Goal: Task Accomplishment & Management: Manage account settings

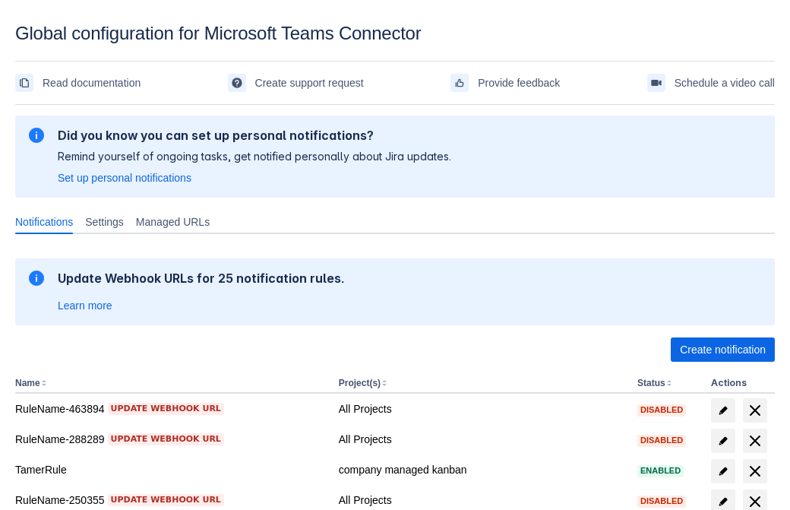
click at [723, 349] on span "Create notification" at bounding box center [723, 349] width 86 height 24
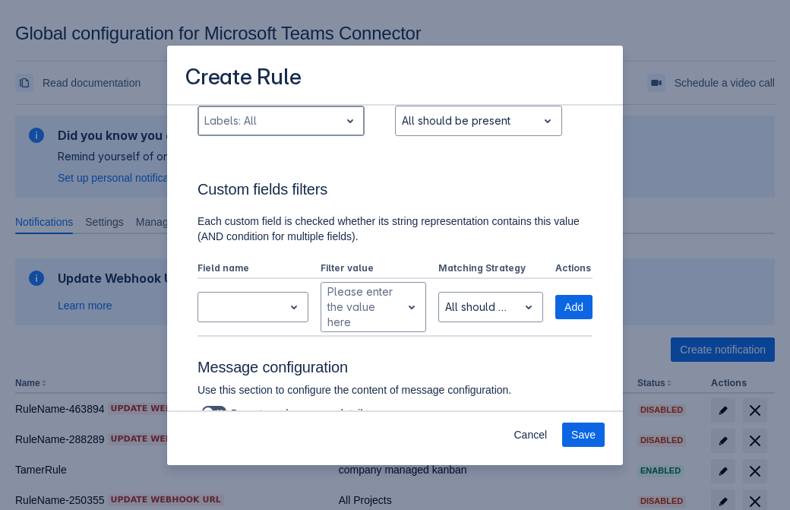
click at [280, 121] on div "Scrollable content" at bounding box center [268, 121] width 129 height 18
type input "777528_label"
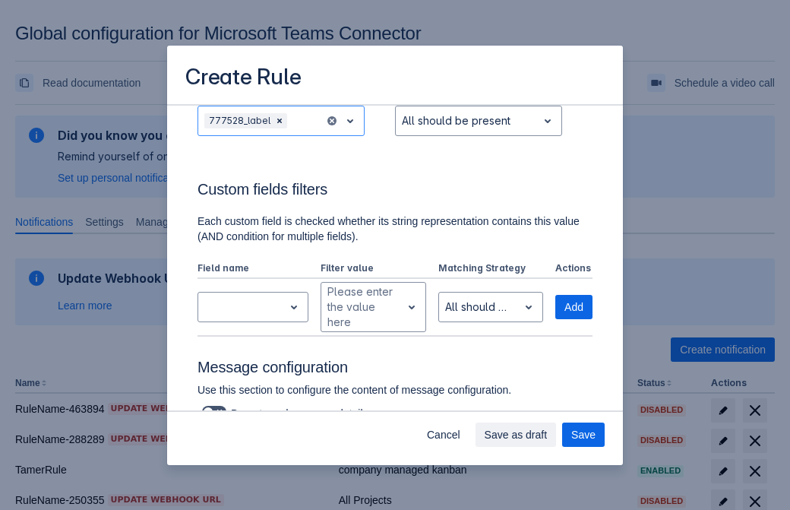
scroll to position [995, 0]
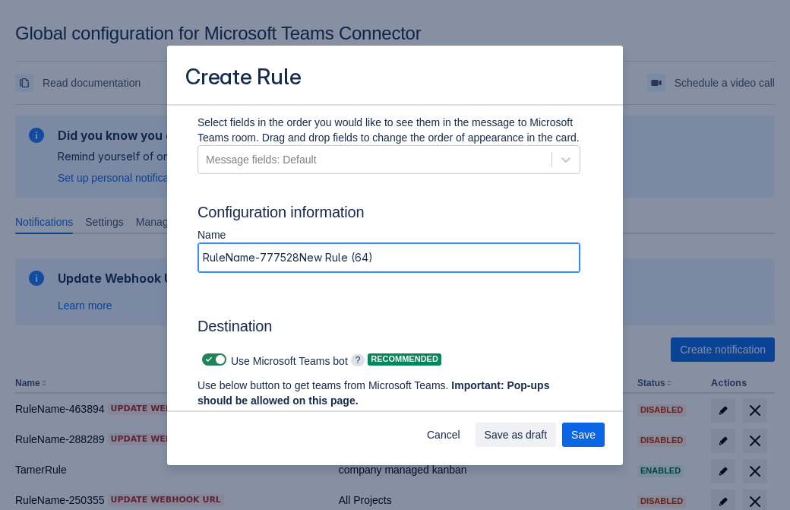
type input "RuleName-777528New Rule (64)"
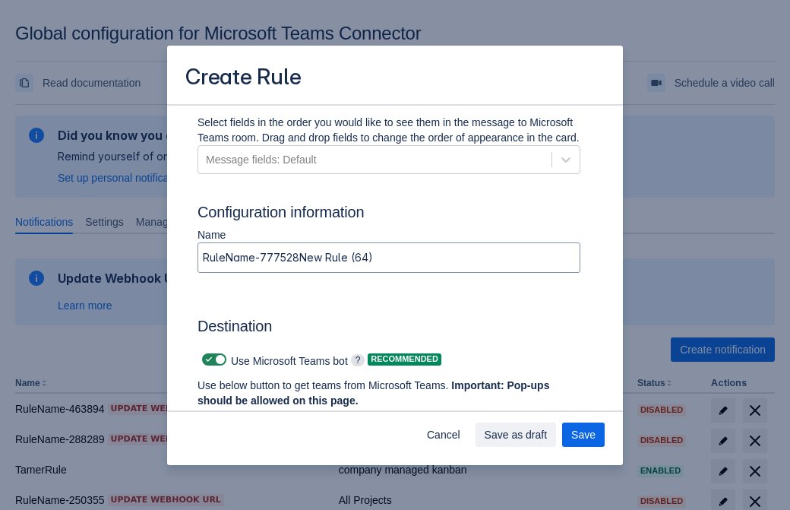
click at [207, 359] on span "Scrollable content" at bounding box center [209, 359] width 12 height 12
click at [207, 359] on input "Scrollable content" at bounding box center [207, 360] width 10 height 10
checkbox input "false"
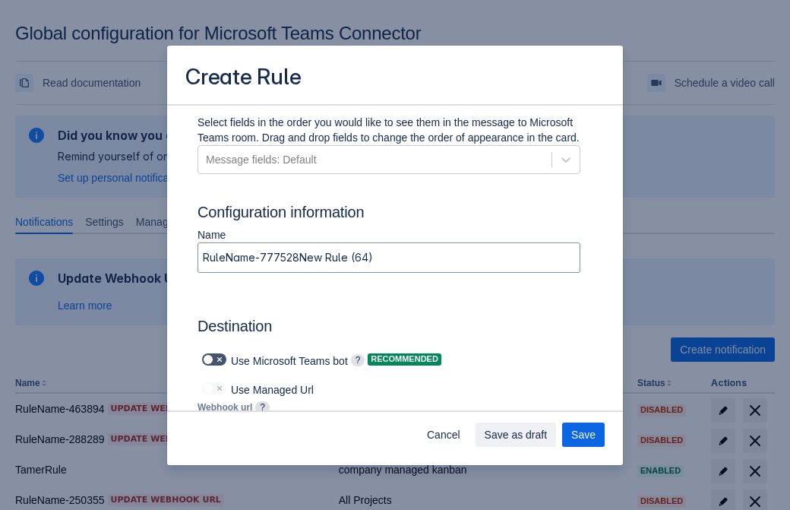
type input "https://prod-172.westeurope.logic.azure.com:443/workflows/ae977bb6ae334c9d95dfe…"
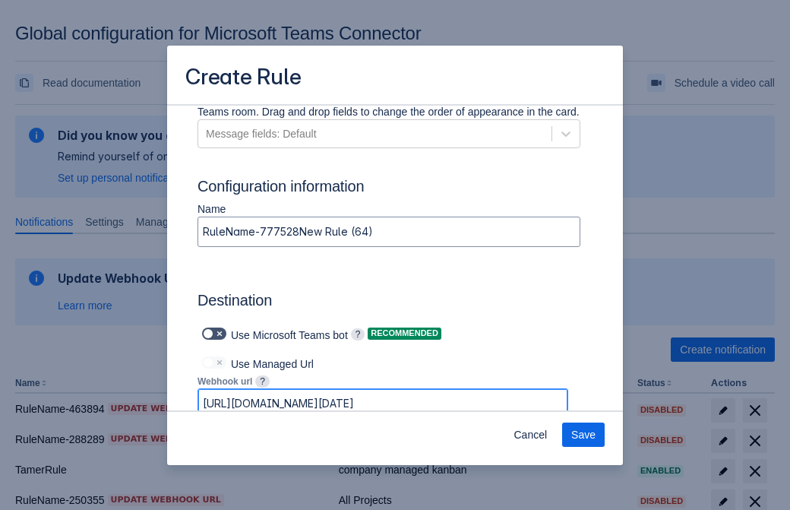
click at [583, 435] on span "Save" at bounding box center [583, 434] width 24 height 24
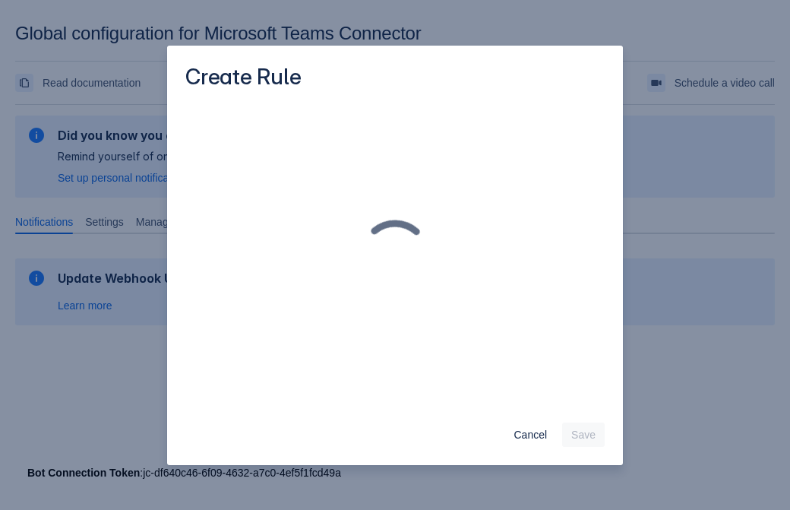
scroll to position [0, 0]
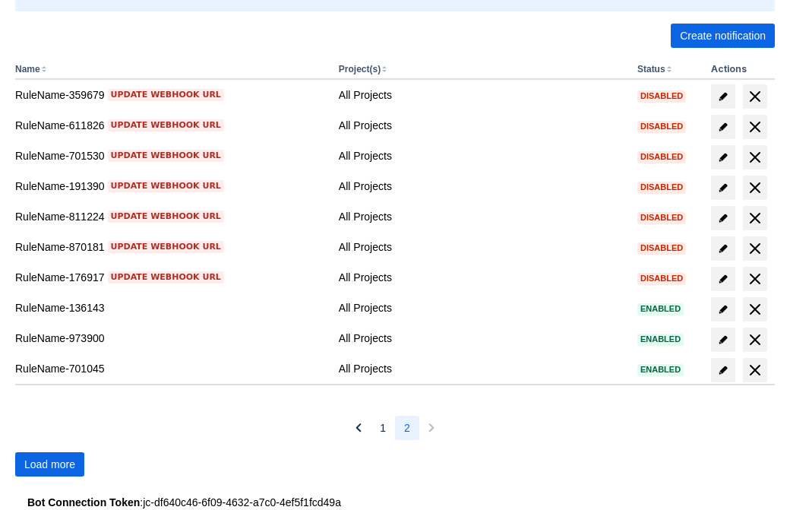
click at [49, 464] on span "Load more" at bounding box center [49, 464] width 51 height 24
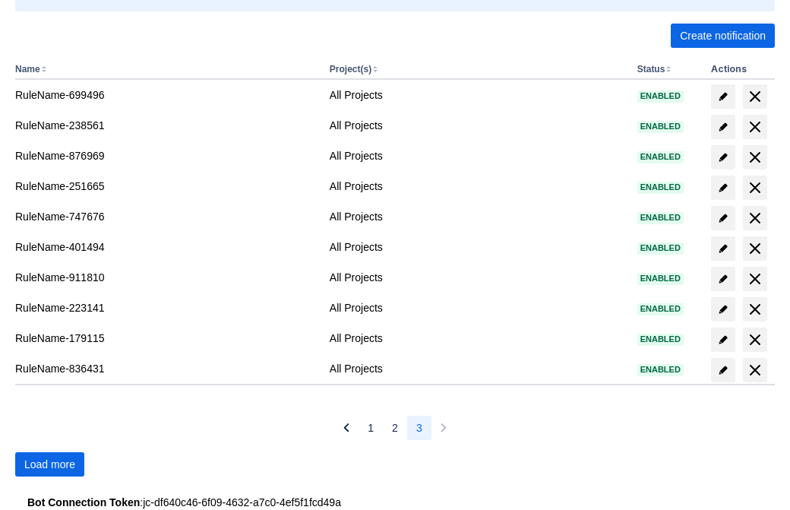
click at [49, 464] on span "Load more" at bounding box center [49, 464] width 51 height 24
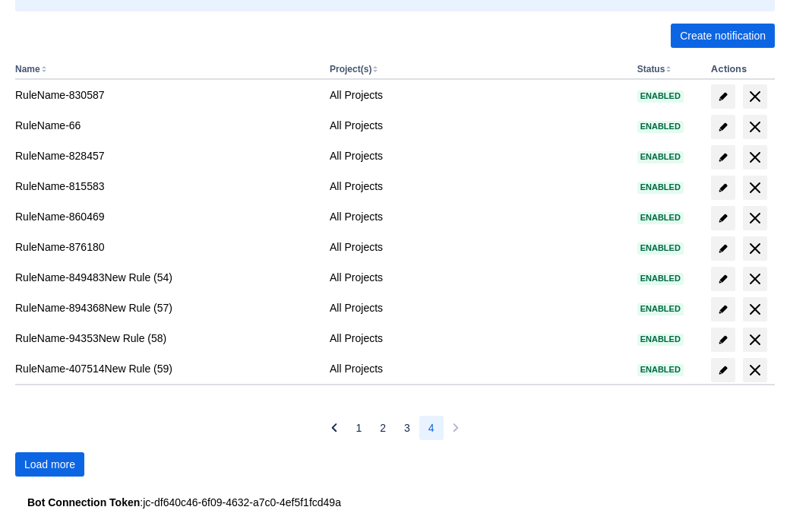
click at [49, 464] on span "Load more" at bounding box center [49, 464] width 51 height 24
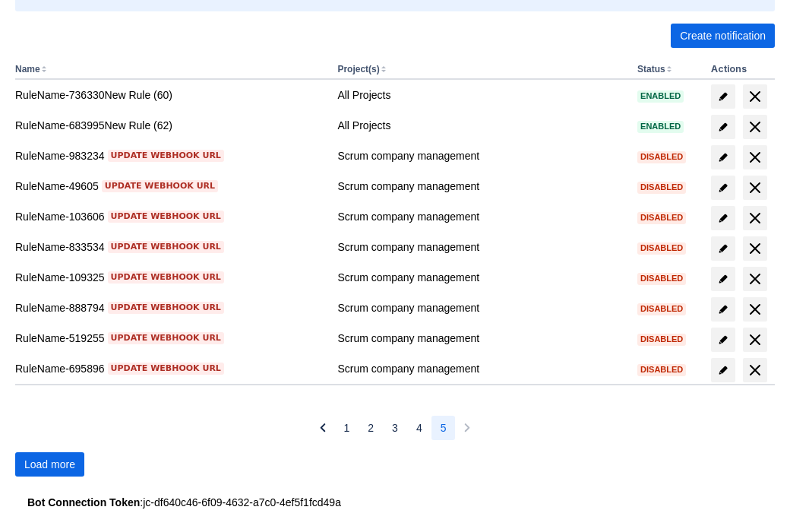
click at [49, 464] on span "Load more" at bounding box center [49, 464] width 51 height 24
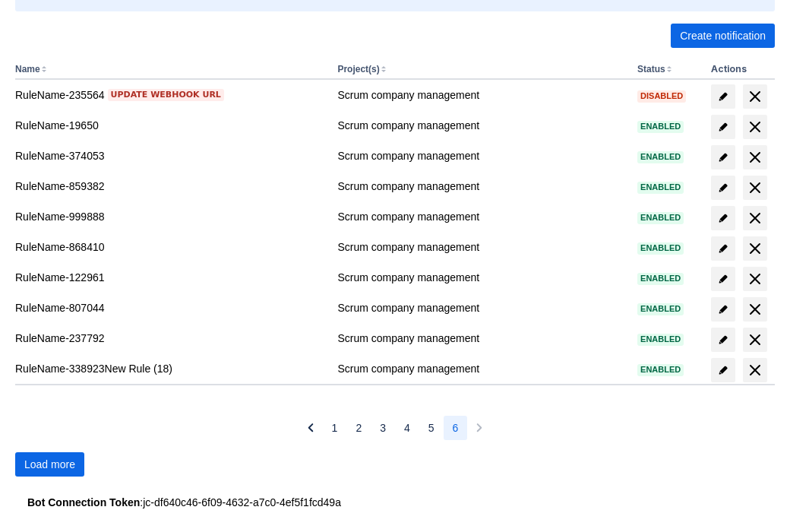
click at [49, 464] on span "Load more" at bounding box center [49, 464] width 51 height 24
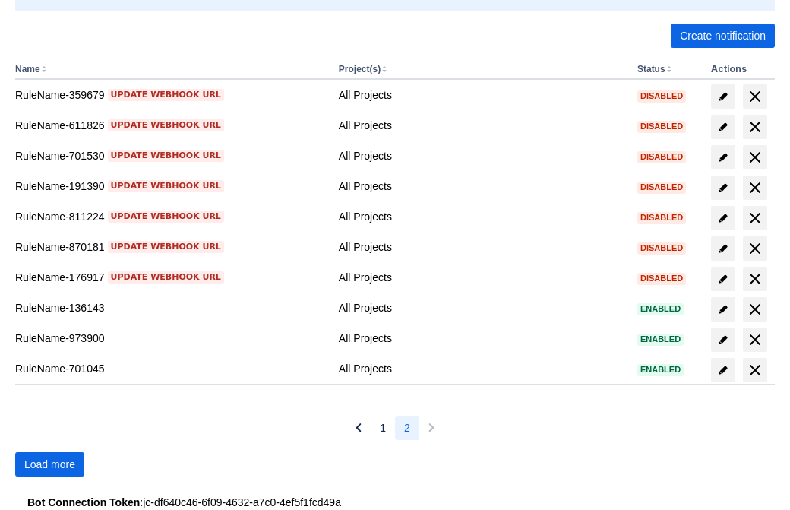
click at [49, 464] on span "Load more" at bounding box center [49, 464] width 51 height 24
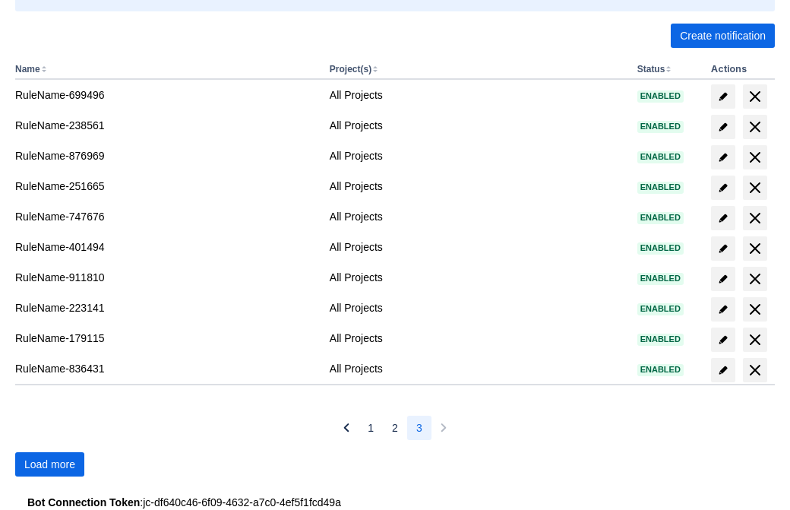
click at [49, 464] on span "Load more" at bounding box center [49, 464] width 51 height 24
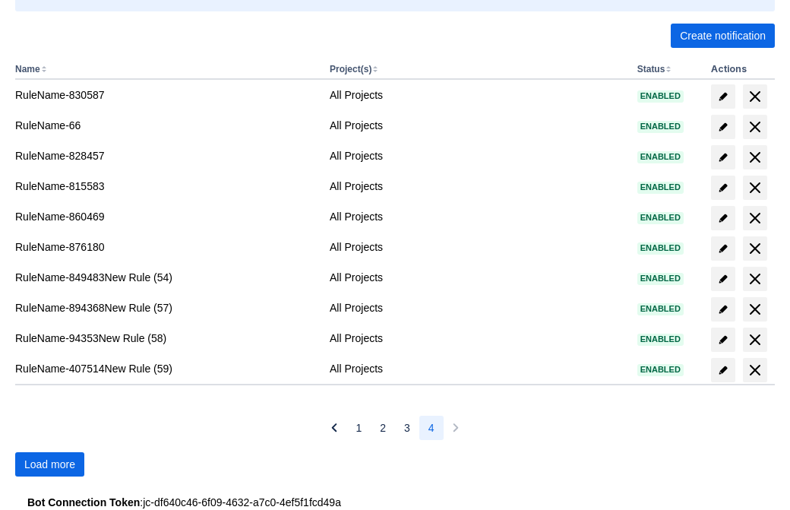
click at [49, 464] on span "Load more" at bounding box center [49, 464] width 51 height 24
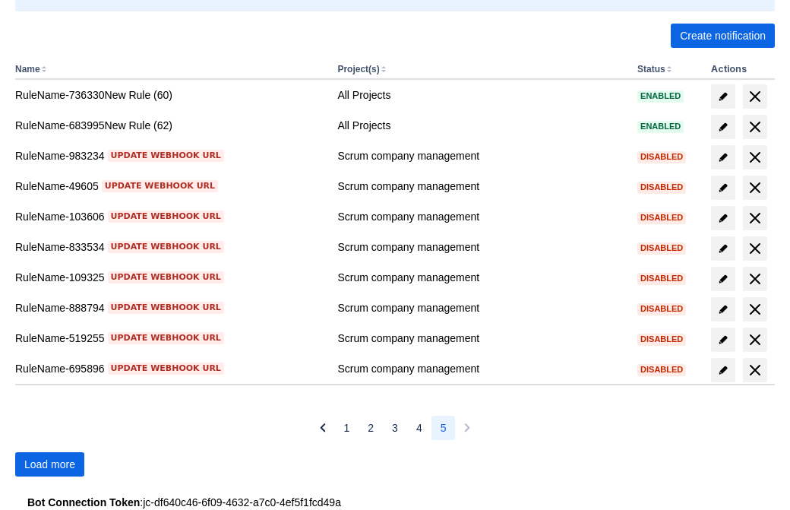
click at [49, 464] on span "Load more" at bounding box center [49, 464] width 51 height 24
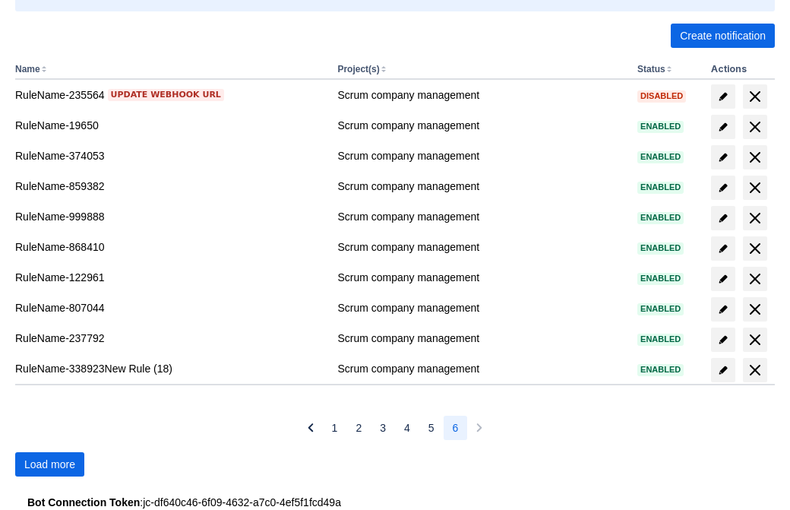
click at [49, 464] on span "Load more" at bounding box center [49, 464] width 51 height 24
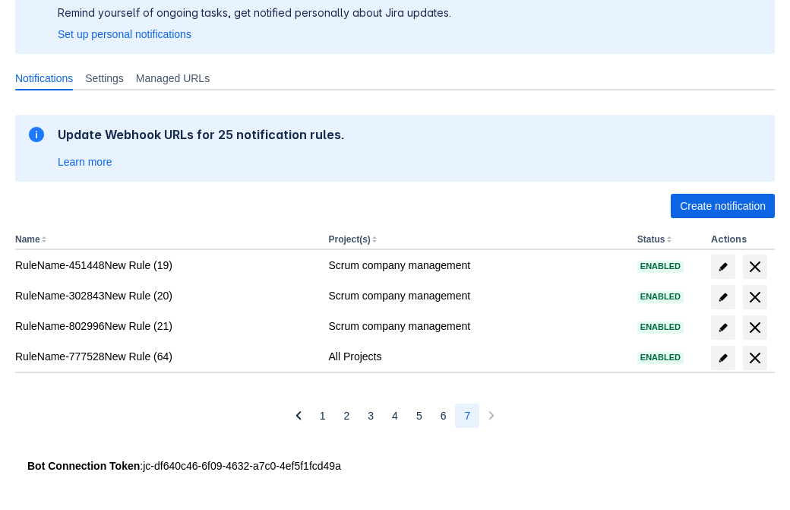
click at [754, 358] on span "delete" at bounding box center [755, 358] width 18 height 18
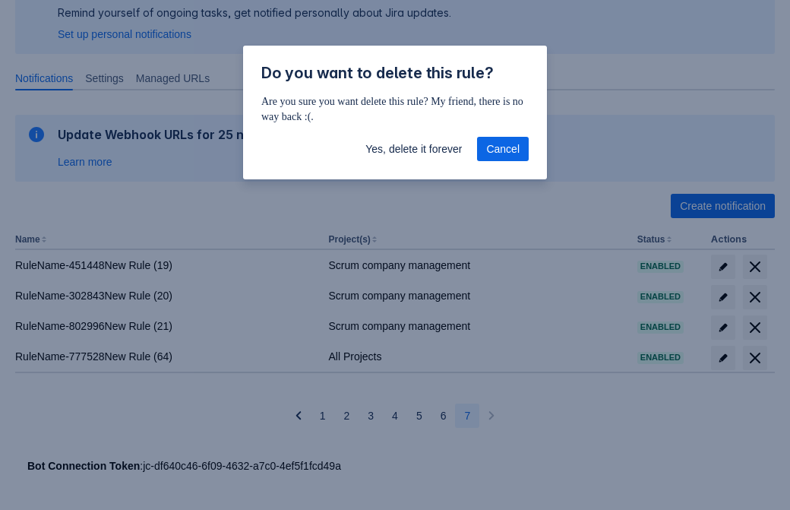
click at [413, 150] on span "Yes, delete it forever" at bounding box center [413, 149] width 96 height 24
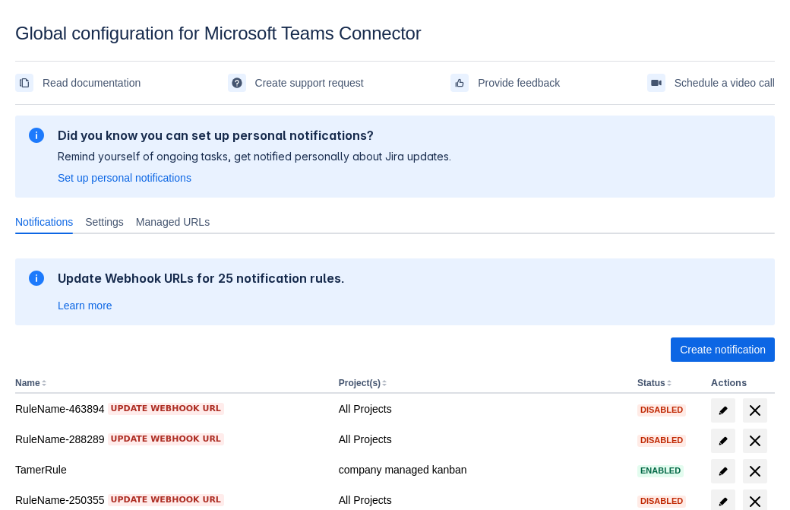
click at [723, 349] on span "Create notification" at bounding box center [723, 349] width 86 height 24
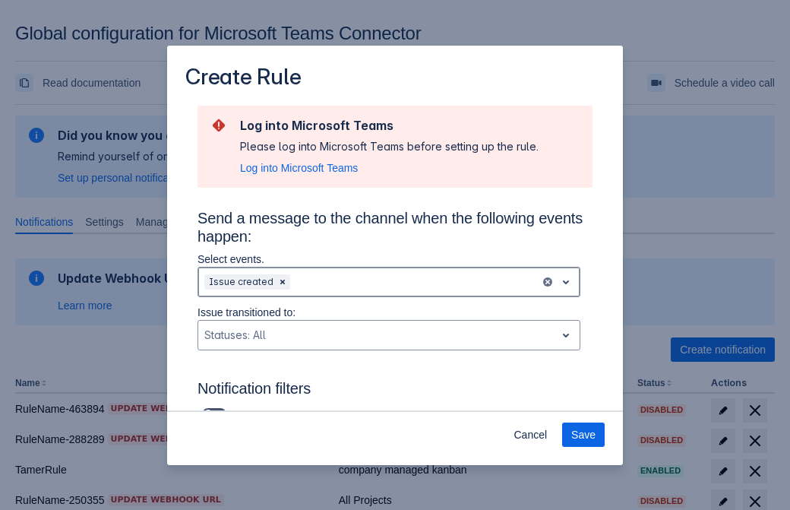
click at [389, 282] on div "Scrollable content" at bounding box center [413, 282] width 241 height 18
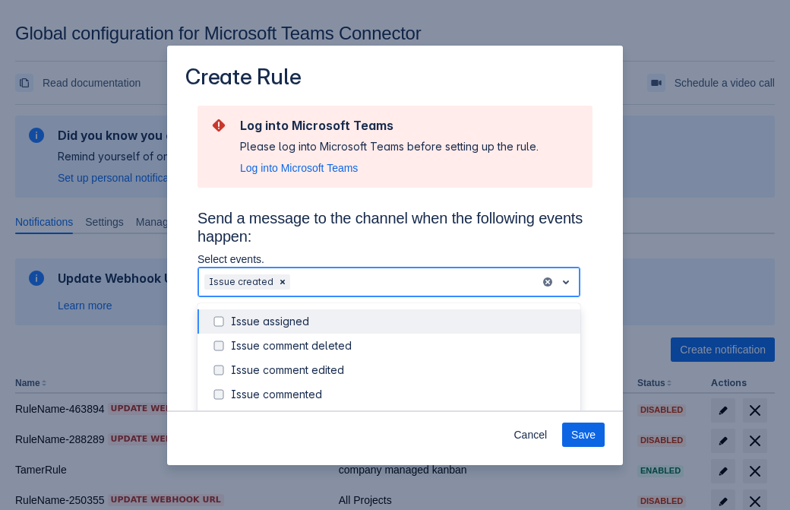
click at [401, 411] on div "Issue created" at bounding box center [401, 418] width 340 height 15
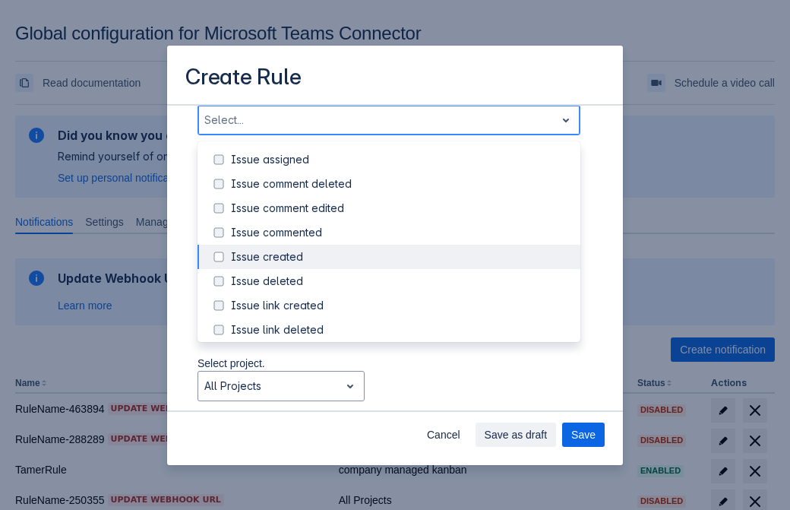
click at [401, 395] on div "Issue updated" at bounding box center [401, 402] width 340 height 15
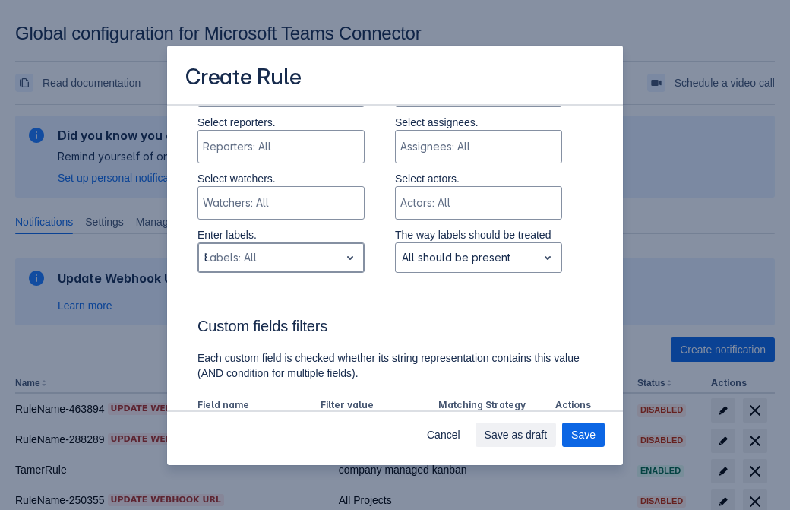
type input "874571_label"
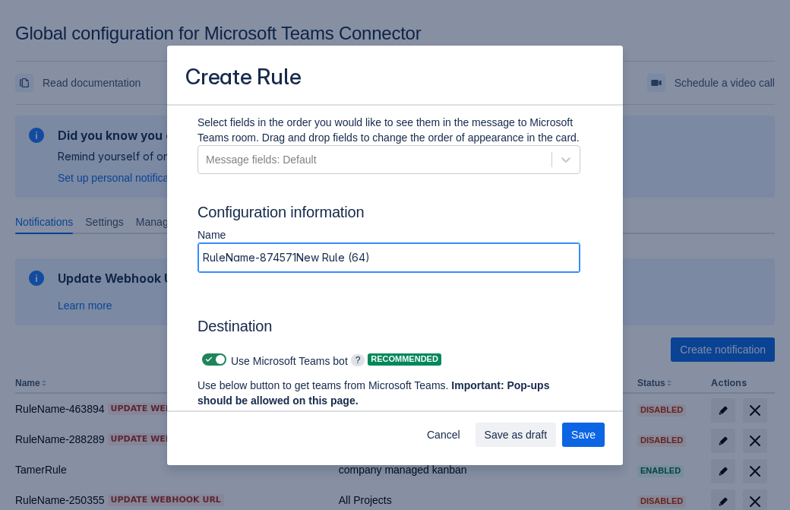
type input "RuleName-874571New Rule (64)"
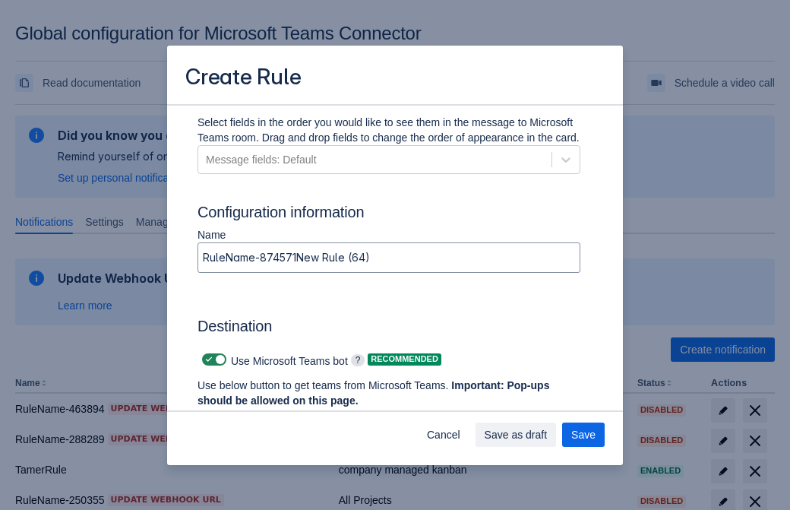
click at [207, 359] on span "Scrollable content" at bounding box center [209, 359] width 12 height 12
click at [207, 359] on input "Scrollable content" at bounding box center [207, 360] width 10 height 10
checkbox input "false"
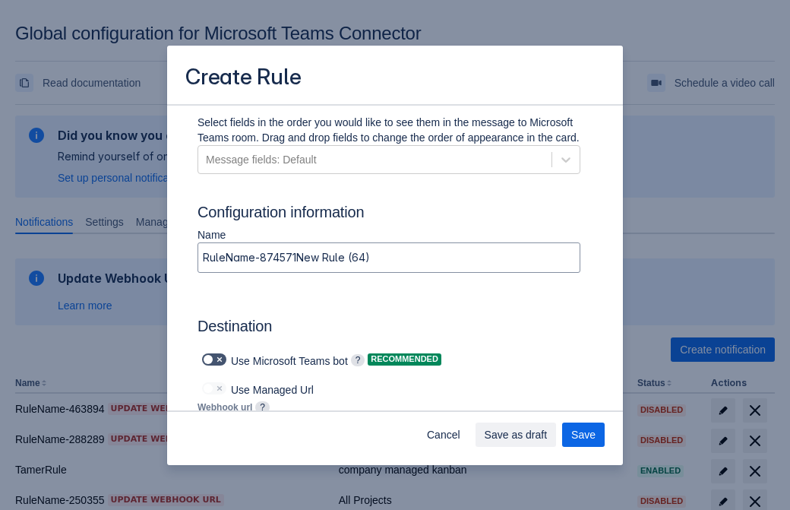
type input "https://prod-112.westeurope.logic.azure.com:443/workflows/bae959254738451b85002…"
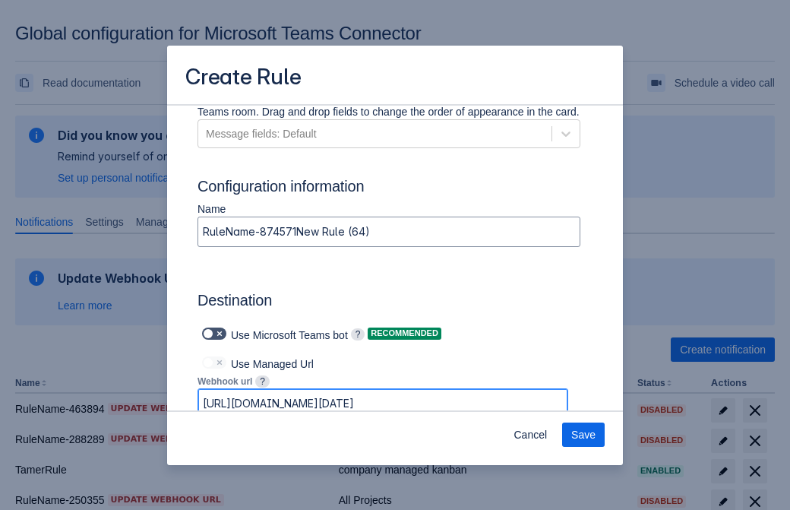
click at [583, 435] on span "Save" at bounding box center [583, 434] width 24 height 24
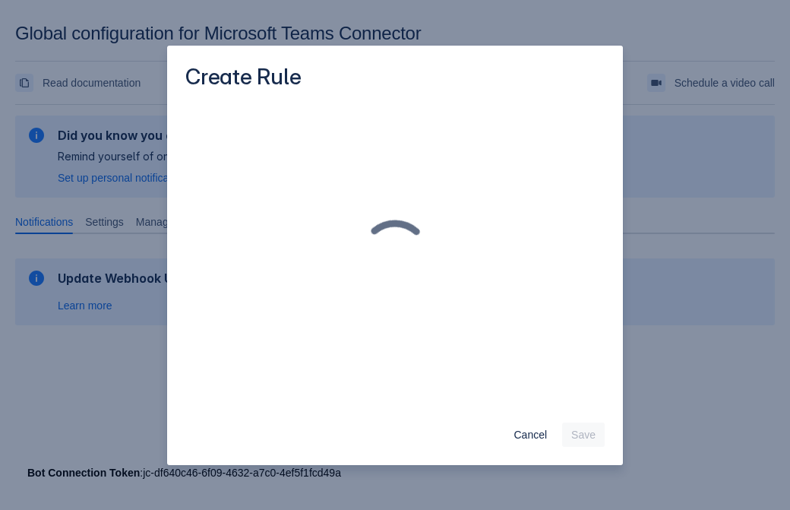
scroll to position [0, 0]
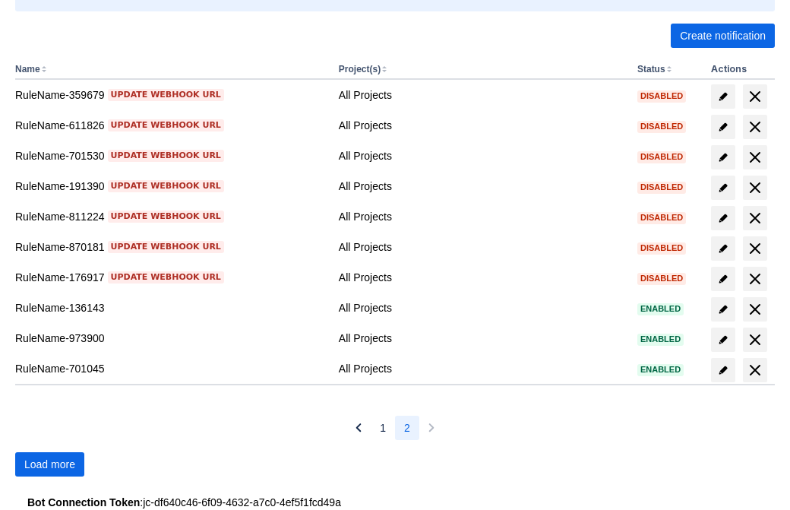
click at [49, 464] on span "Load more" at bounding box center [49, 464] width 51 height 24
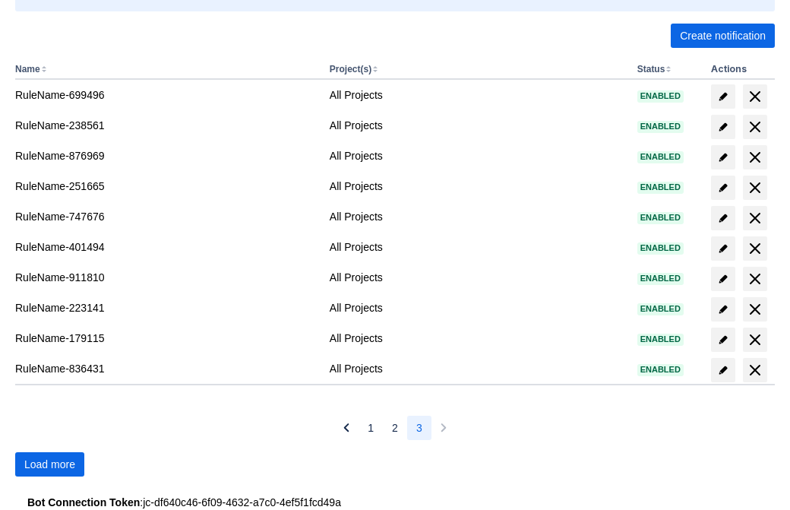
click at [49, 464] on span "Load more" at bounding box center [49, 464] width 51 height 24
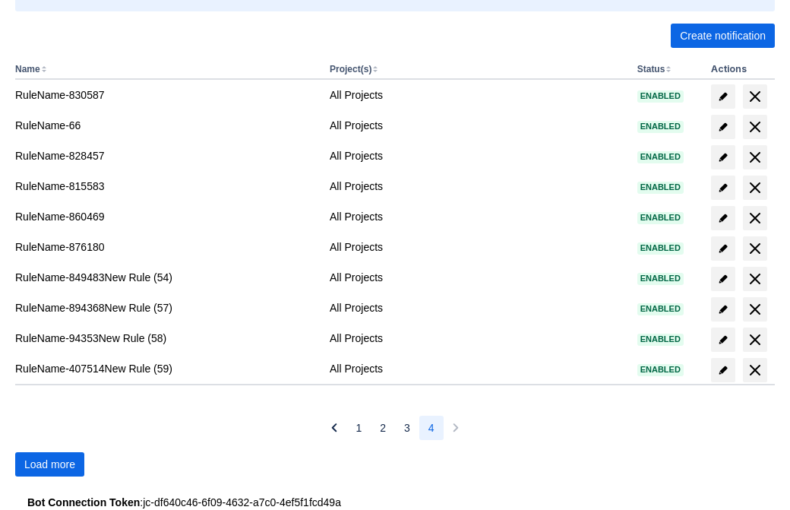
click at [49, 464] on span "Load more" at bounding box center [49, 464] width 51 height 24
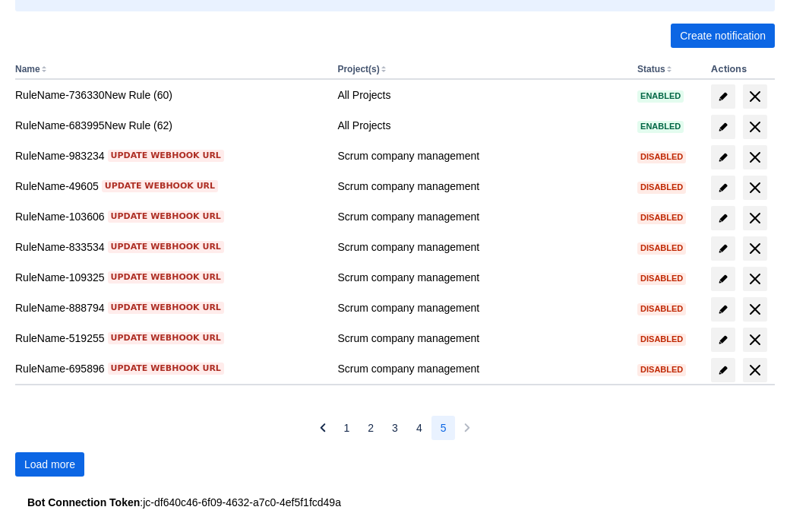
click at [49, 464] on span "Load more" at bounding box center [49, 464] width 51 height 24
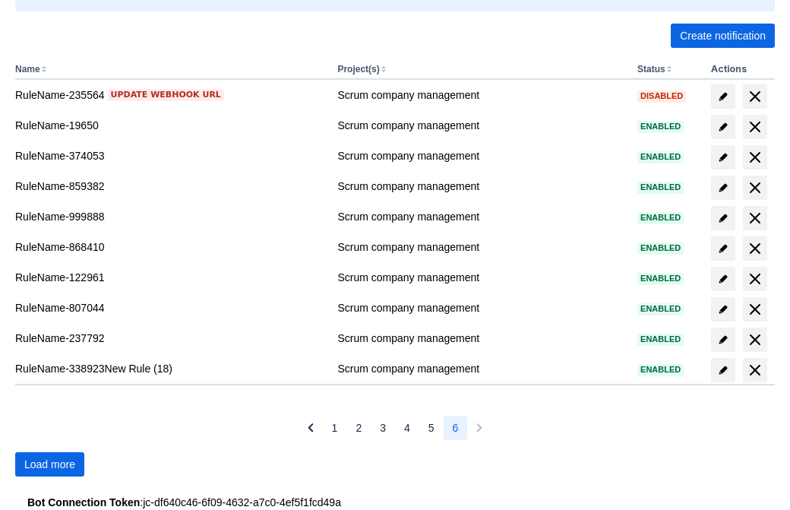
click at [49, 464] on span "Load more" at bounding box center [49, 464] width 51 height 24
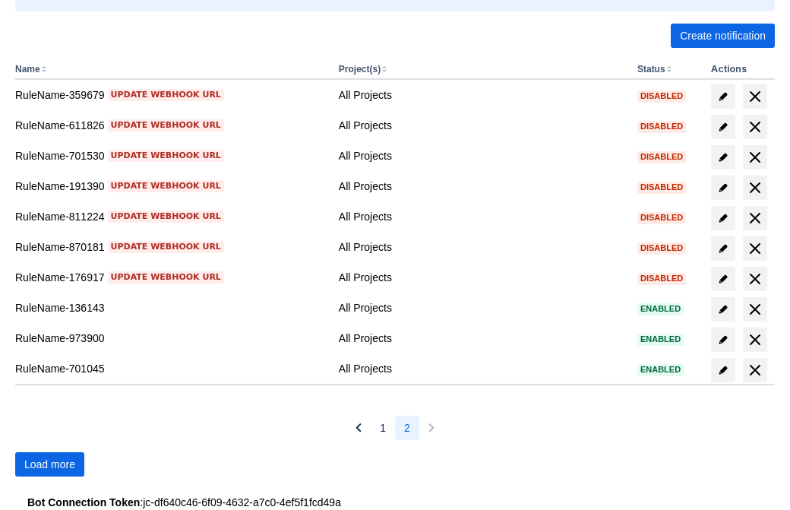
click at [49, 464] on span "Load more" at bounding box center [49, 464] width 51 height 24
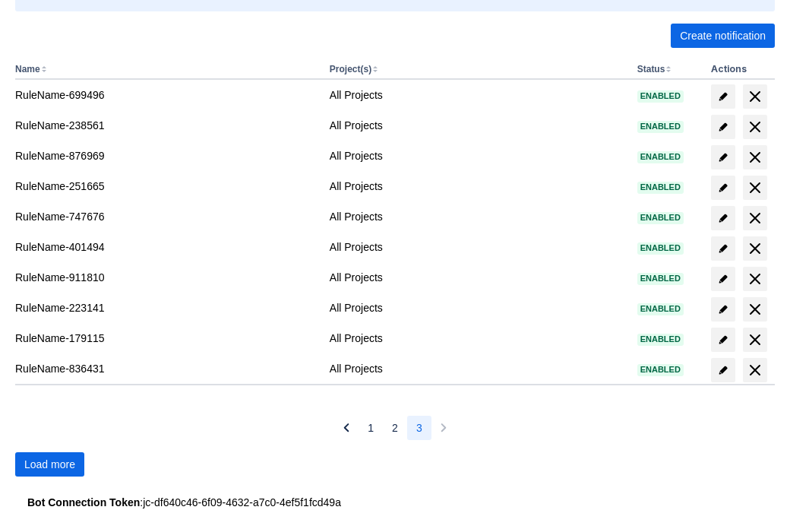
click at [49, 464] on span "Load more" at bounding box center [49, 464] width 51 height 24
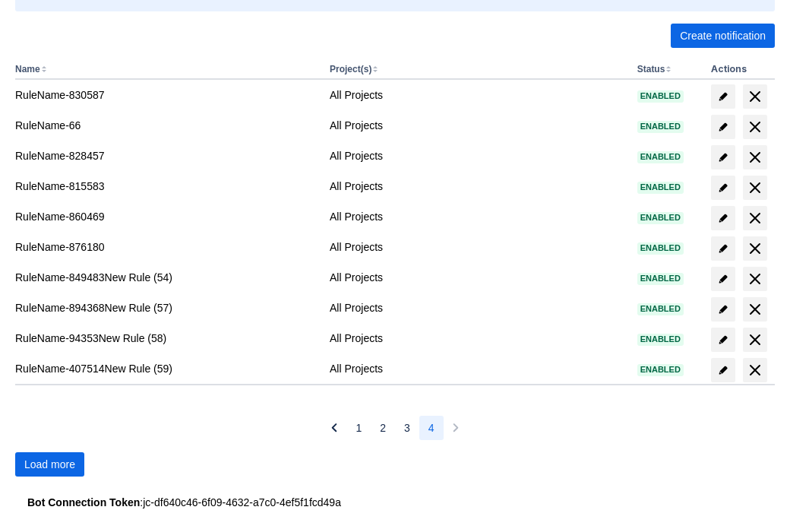
click at [49, 464] on span "Load more" at bounding box center [49, 464] width 51 height 24
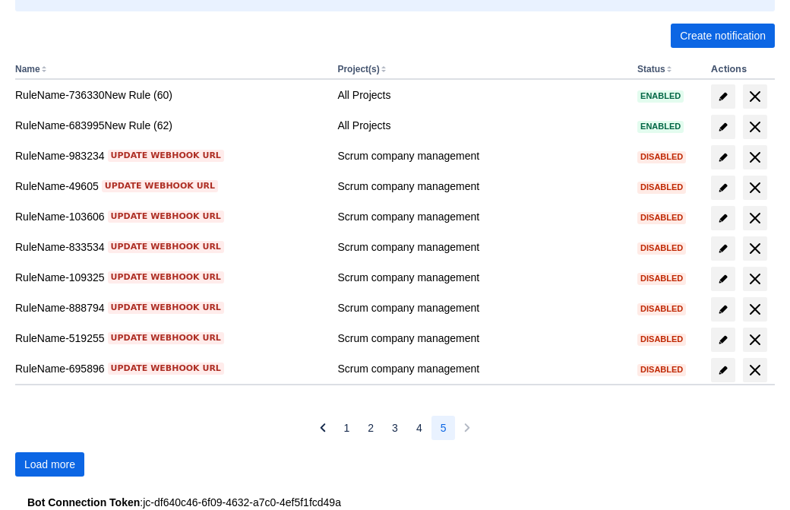
click at [49, 464] on span "Load more" at bounding box center [49, 464] width 51 height 24
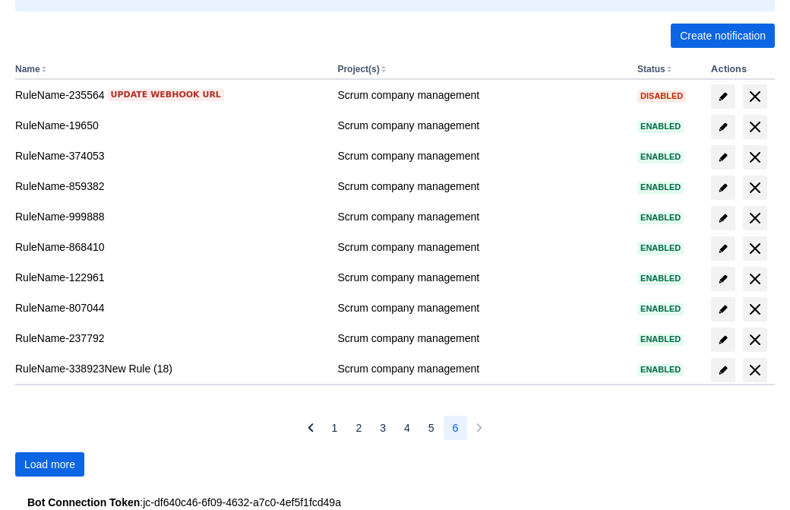
click at [49, 464] on span "Load more" at bounding box center [49, 464] width 51 height 24
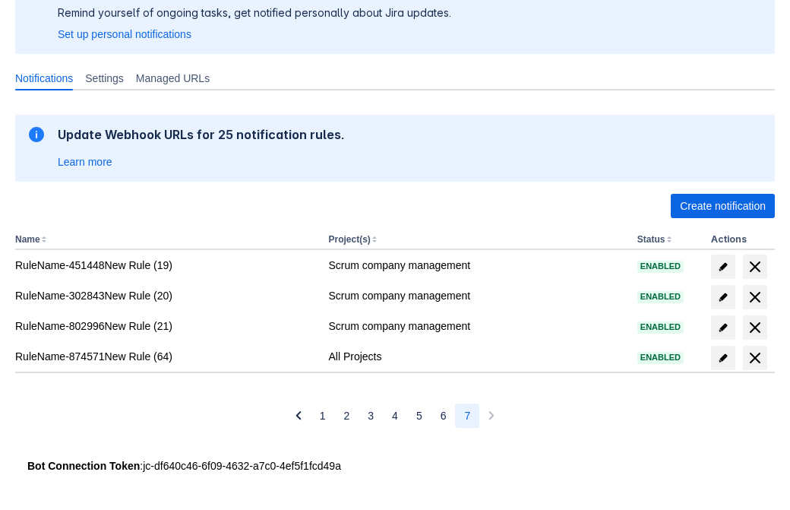
click at [754, 358] on span "delete" at bounding box center [755, 358] width 18 height 18
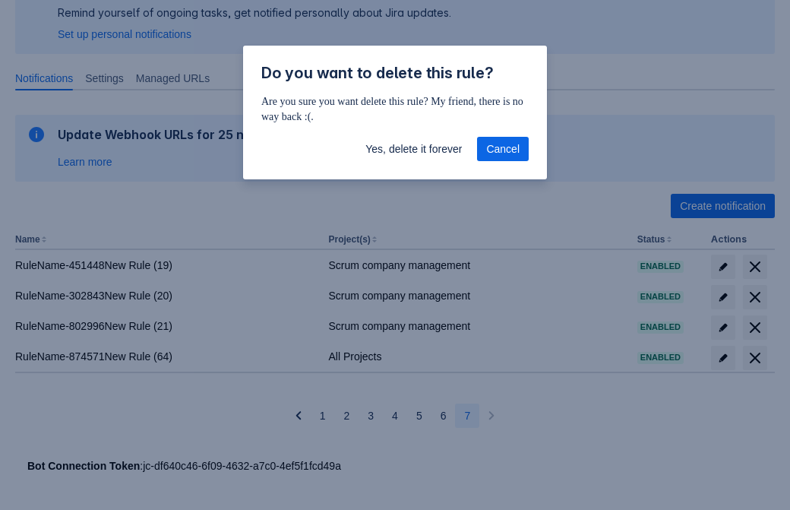
click at [413, 149] on span "Yes, delete it forever" at bounding box center [413, 149] width 96 height 24
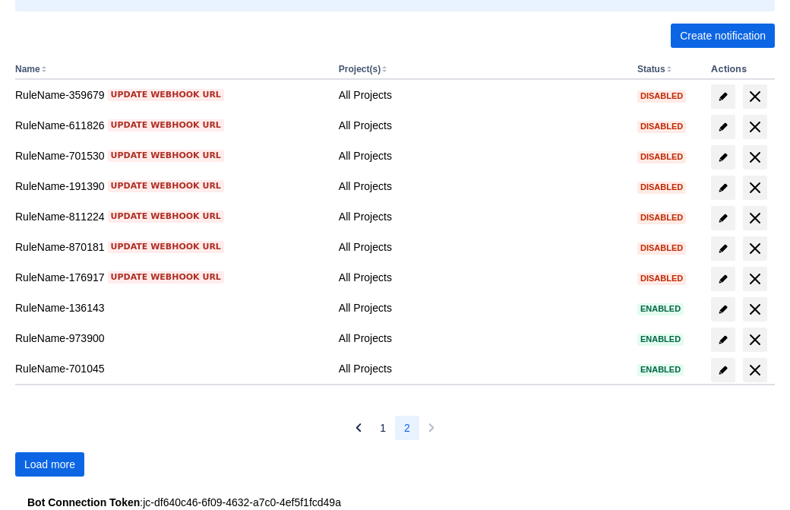
click at [49, 464] on span "Load more" at bounding box center [49, 464] width 51 height 24
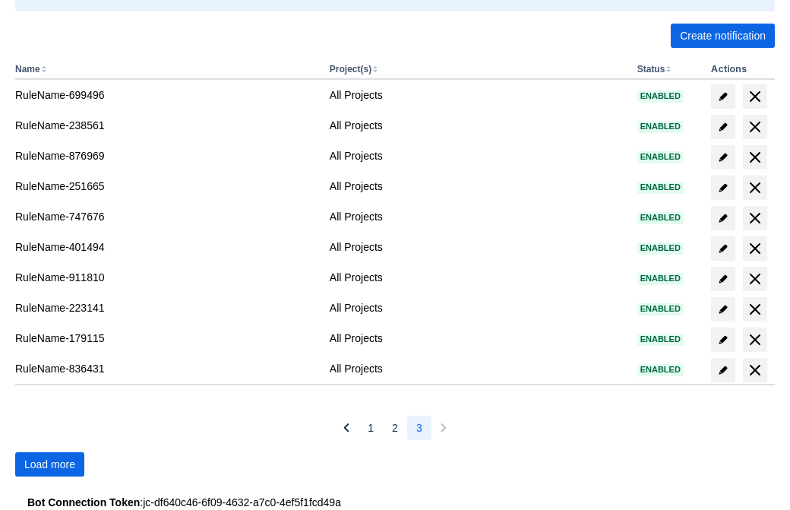
click at [49, 464] on span "Load more" at bounding box center [49, 464] width 51 height 24
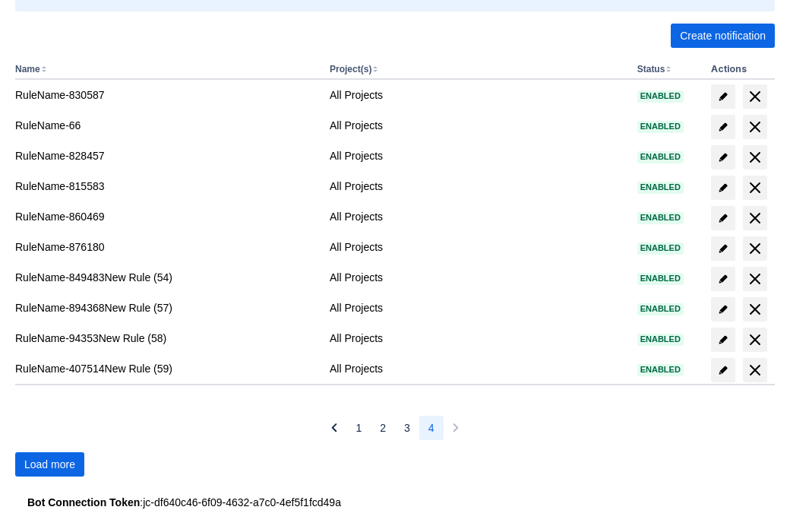
click at [49, 464] on span "Load more" at bounding box center [49, 464] width 51 height 24
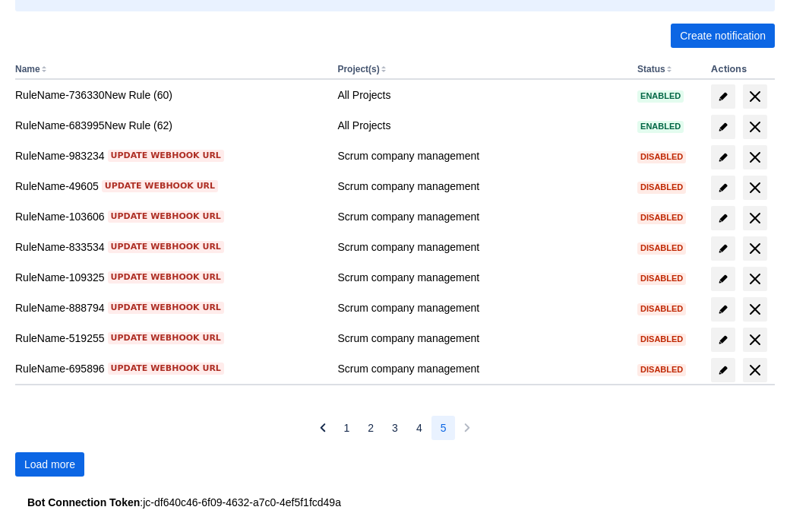
click at [49, 464] on span "Load more" at bounding box center [49, 464] width 51 height 24
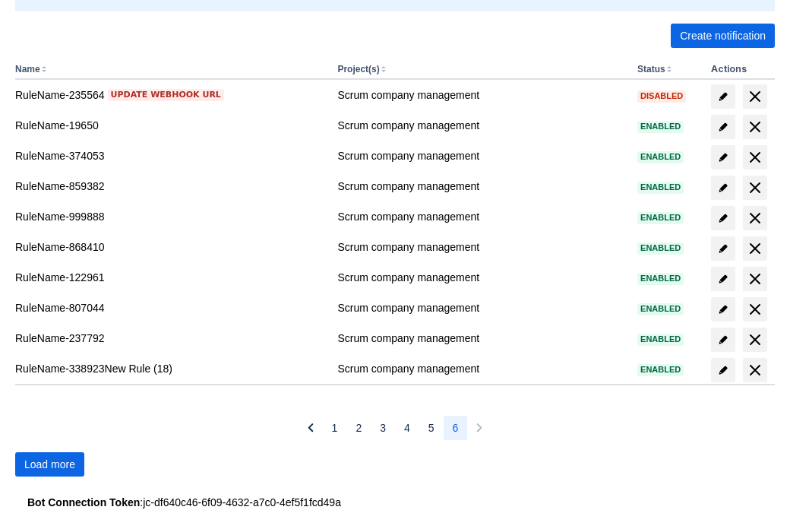
click at [49, 464] on span "Load more" at bounding box center [49, 464] width 51 height 24
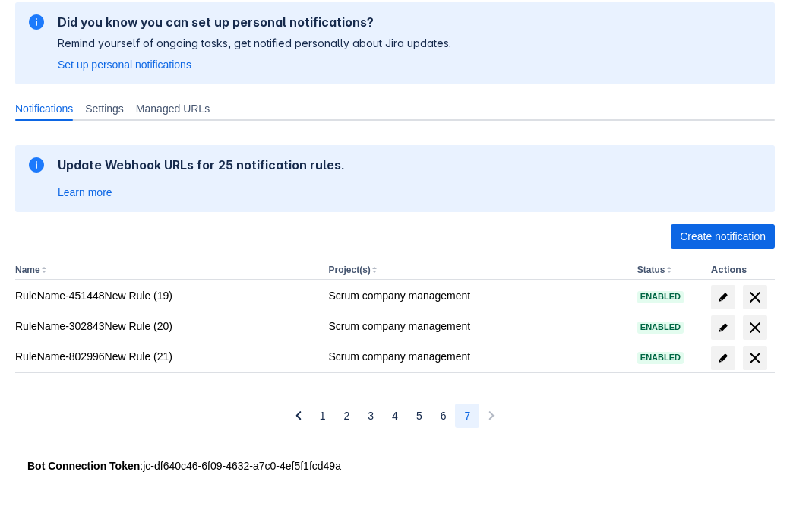
scroll to position [113, 0]
